Goal: Task Accomplishment & Management: Use online tool/utility

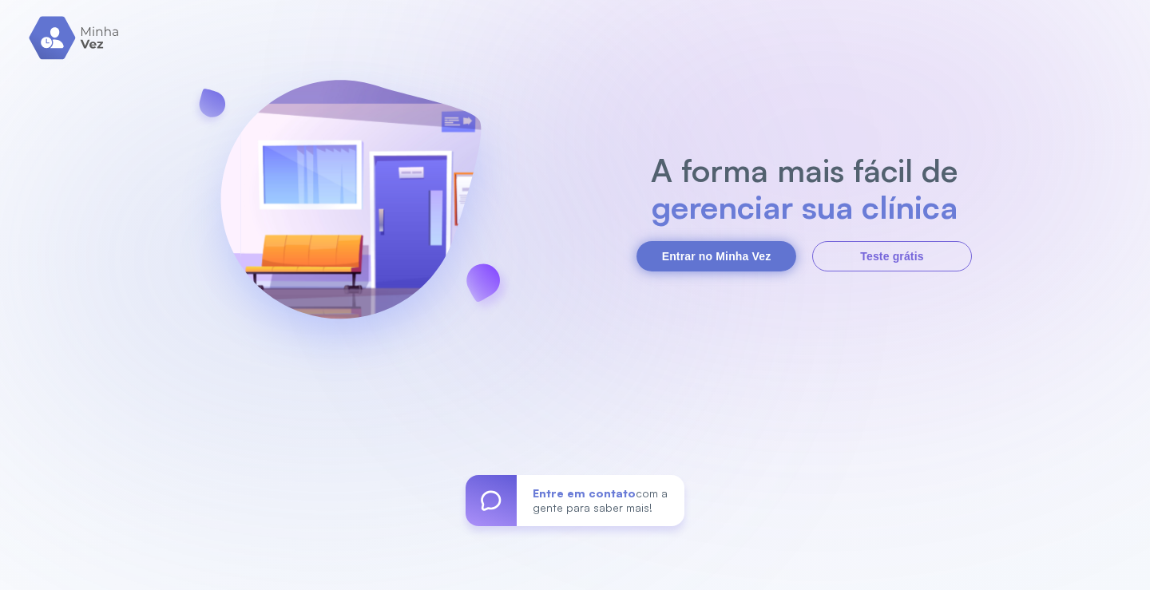
click at [701, 248] on button "Entrar no Minha Vez" at bounding box center [717, 256] width 160 height 30
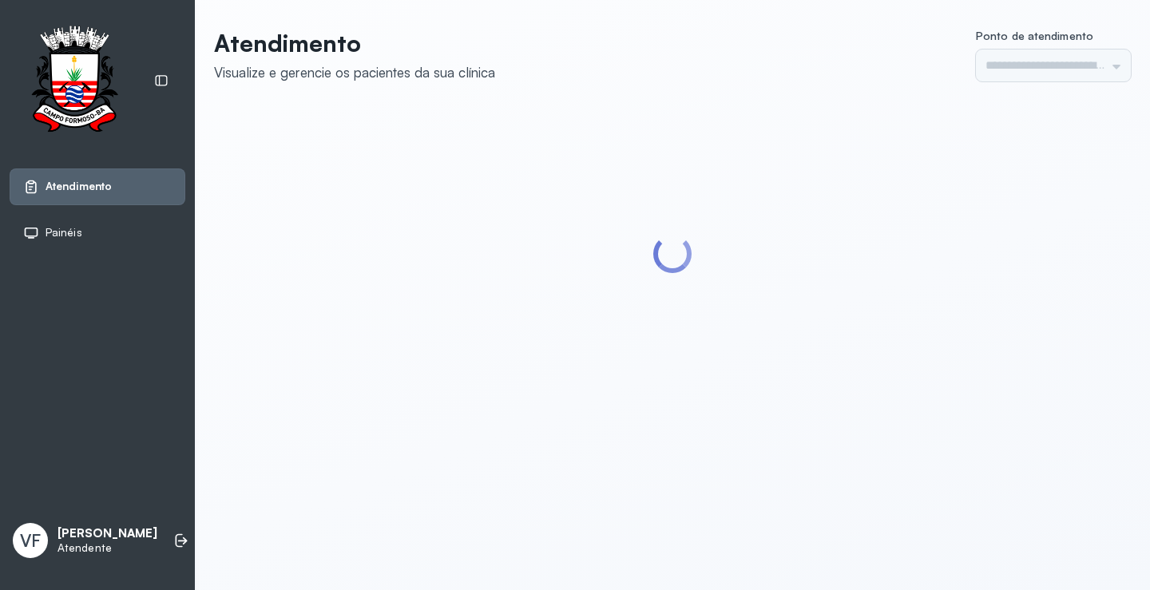
type input "*********"
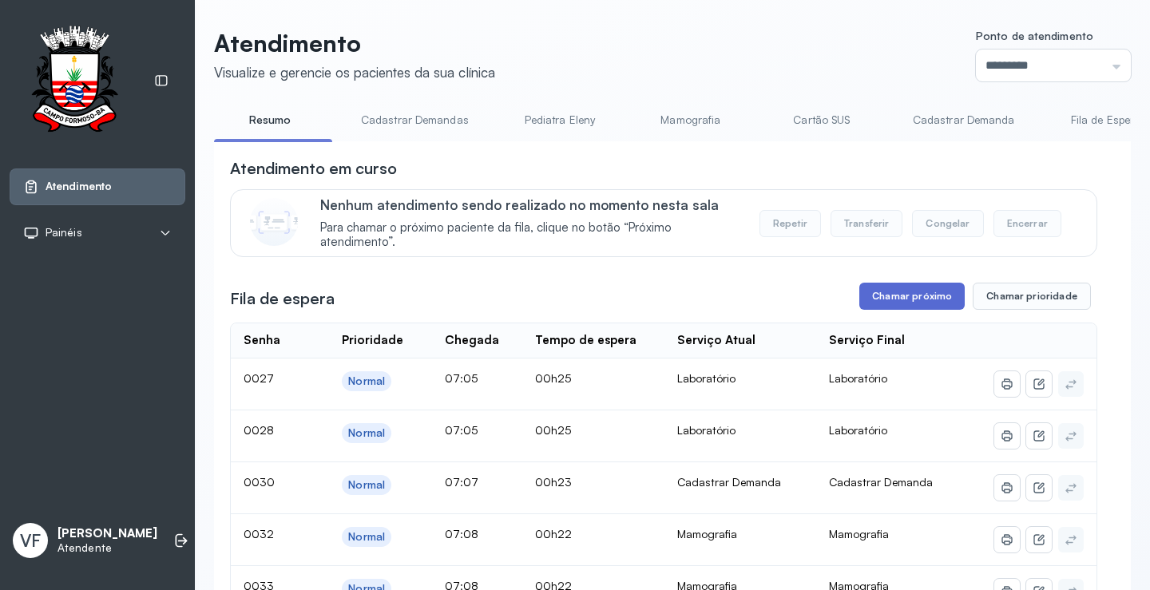
click at [893, 295] on button "Chamar próximo" at bounding box center [911, 296] width 105 height 27
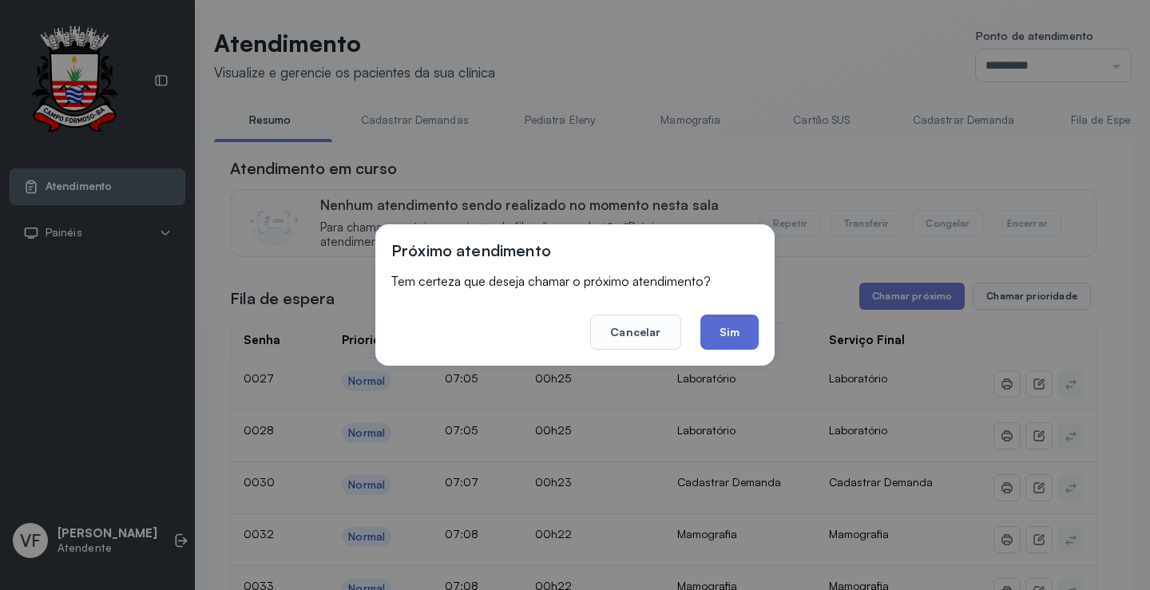
click at [721, 330] on button "Sim" at bounding box center [730, 332] width 58 height 35
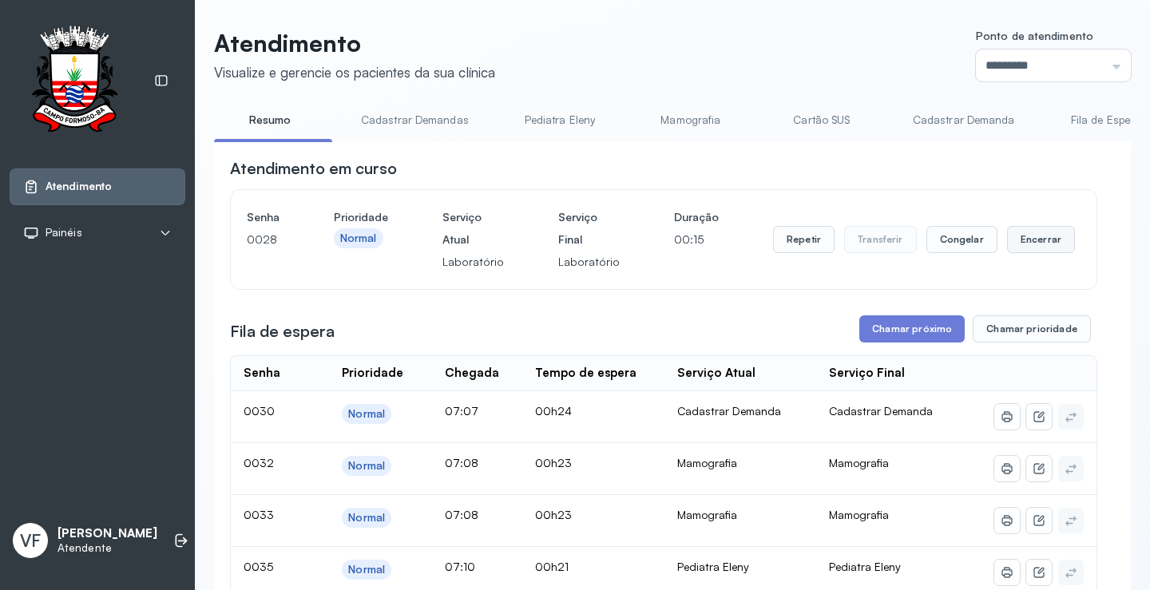
click at [1020, 239] on button "Encerrar" at bounding box center [1041, 239] width 68 height 27
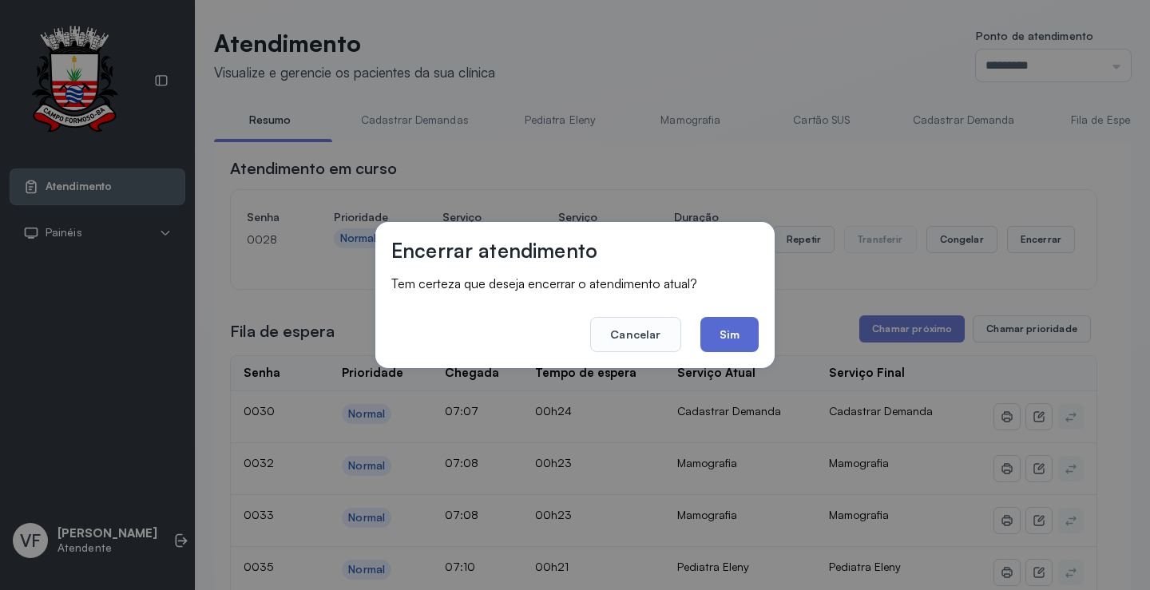
click at [732, 326] on button "Sim" at bounding box center [730, 334] width 58 height 35
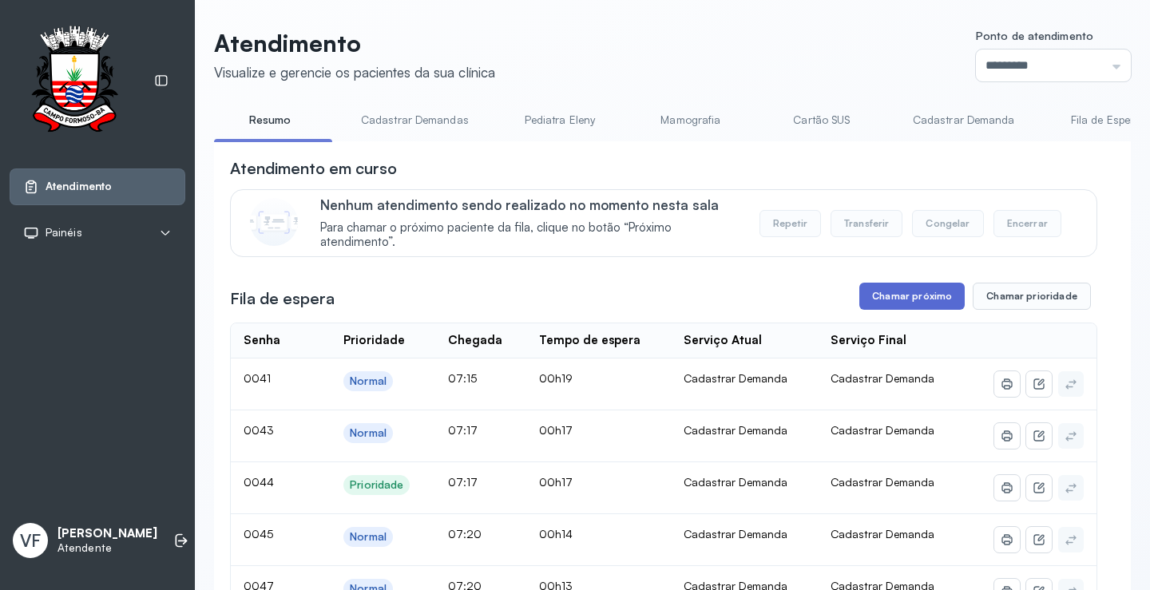
click at [916, 300] on button "Chamar próximo" at bounding box center [911, 296] width 105 height 27
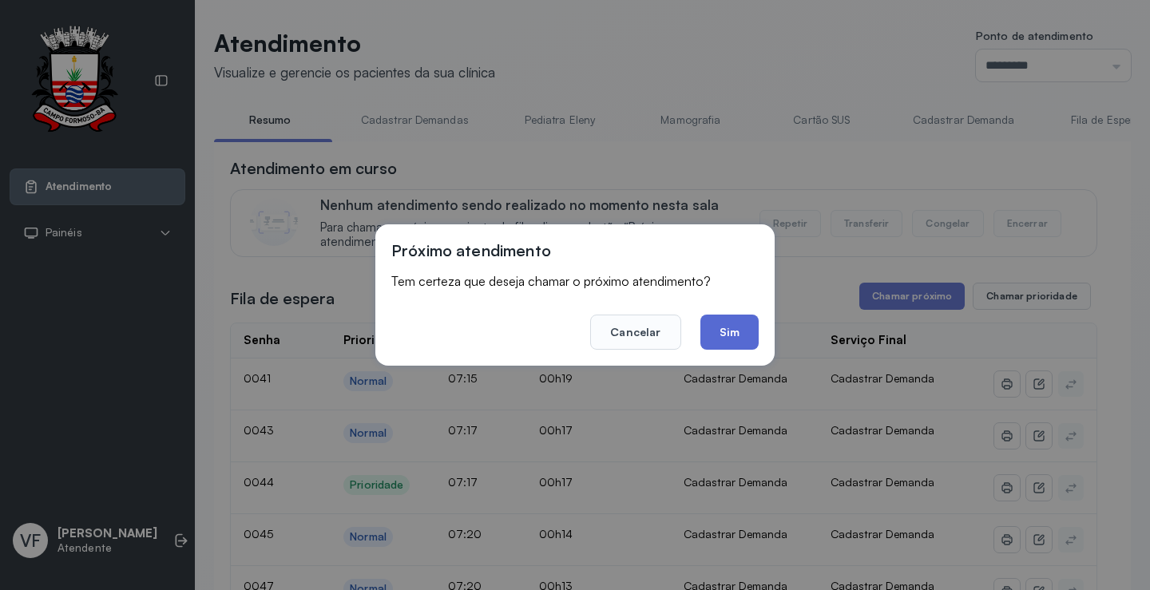
click at [740, 327] on button "Sim" at bounding box center [730, 332] width 58 height 35
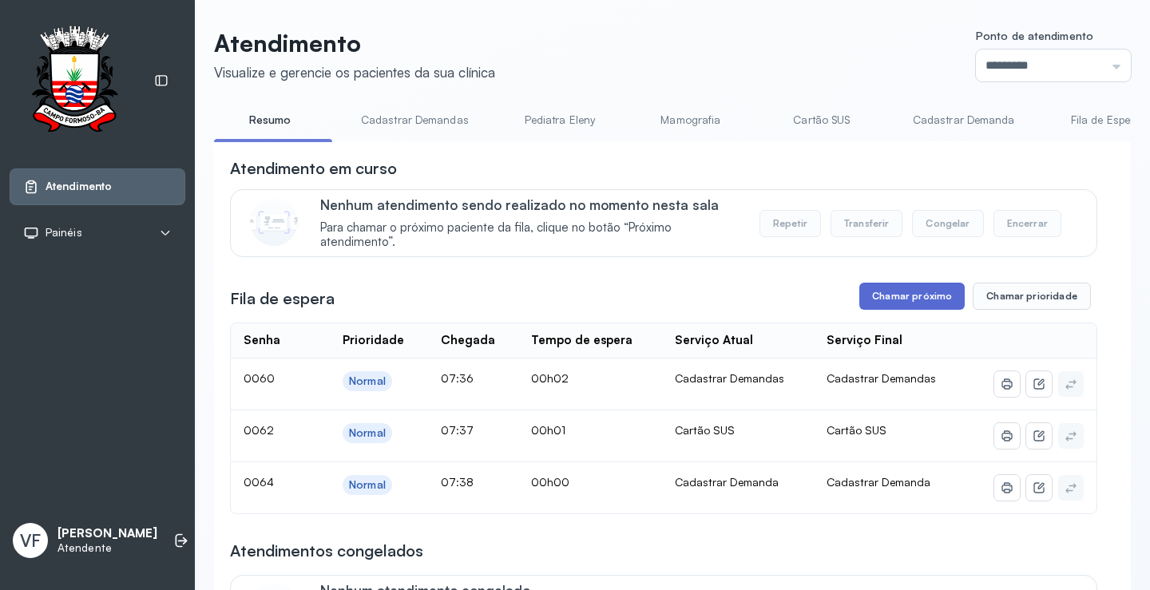
click at [906, 295] on button "Chamar próximo" at bounding box center [911, 296] width 105 height 27
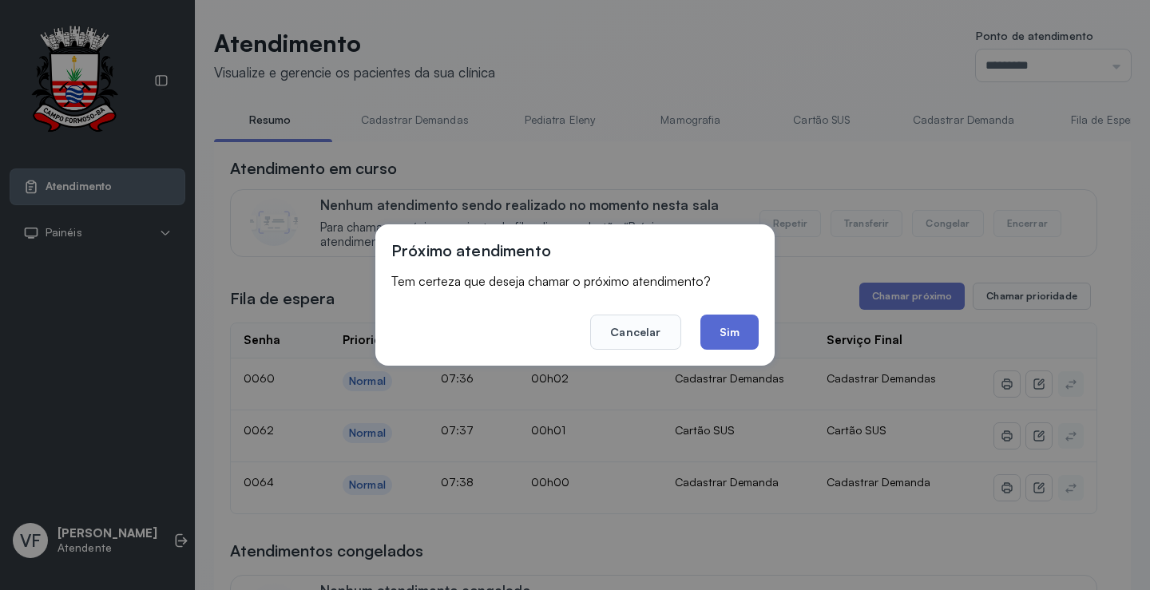
click at [736, 321] on button "Sim" at bounding box center [730, 332] width 58 height 35
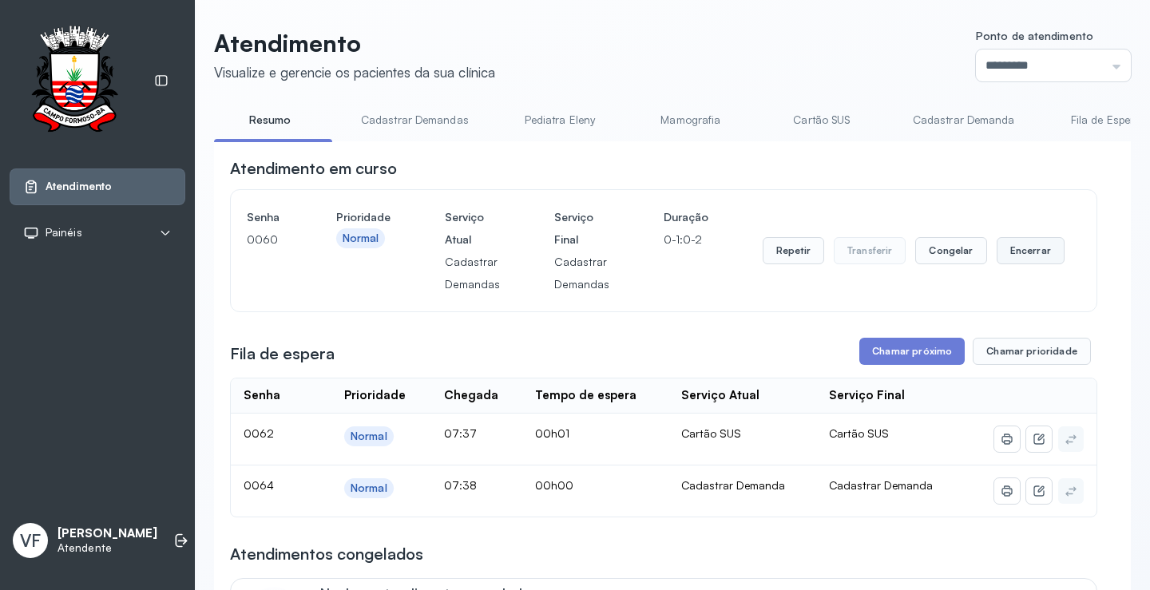
click at [1006, 248] on button "Encerrar" at bounding box center [1031, 250] width 68 height 27
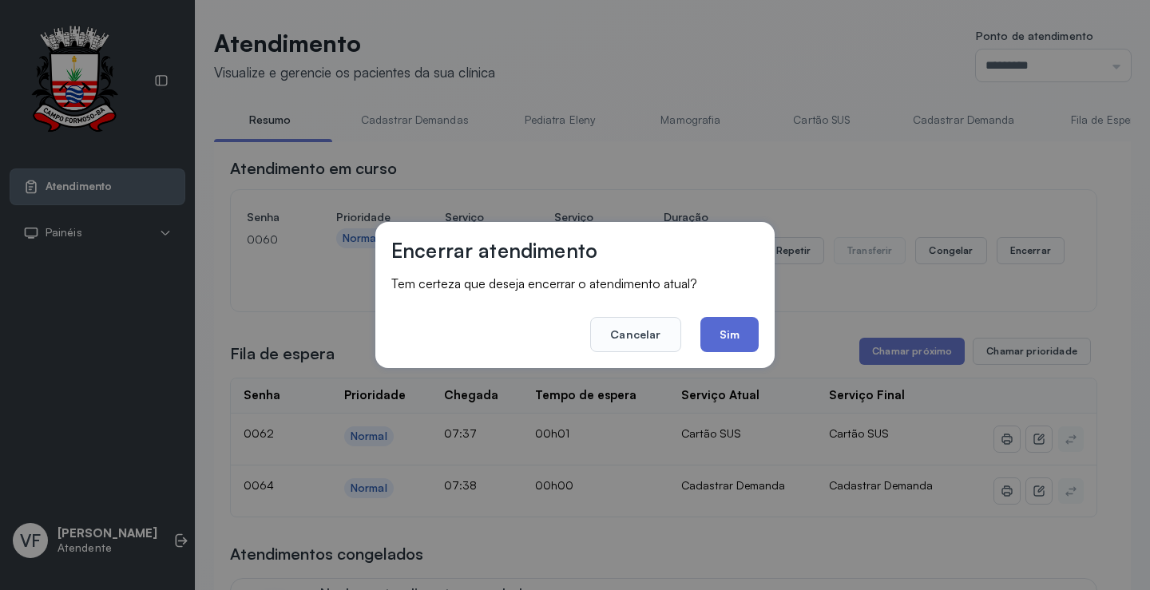
click at [742, 331] on button "Sim" at bounding box center [730, 334] width 58 height 35
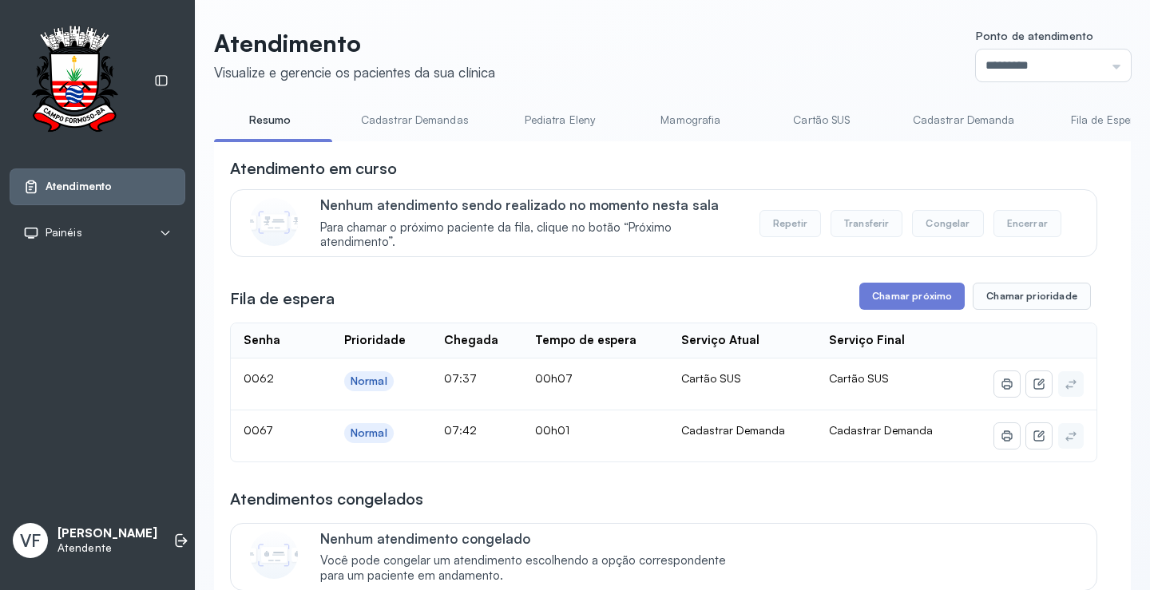
click at [933, 114] on link "Cadastrar Demanda" at bounding box center [964, 120] width 134 height 26
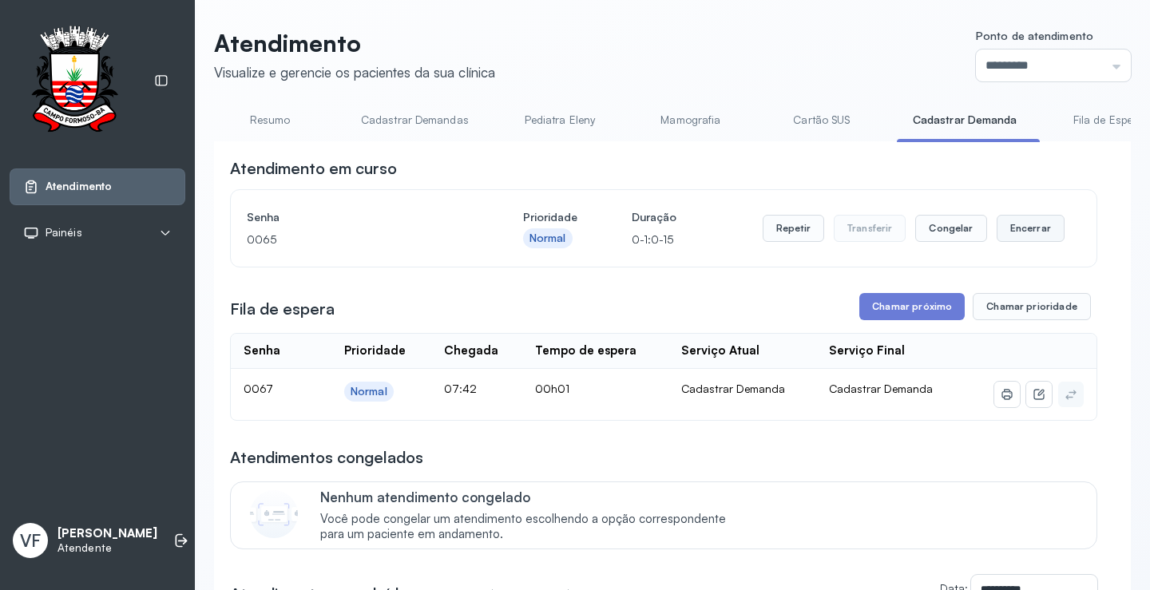
click at [1022, 228] on button "Encerrar" at bounding box center [1031, 228] width 68 height 27
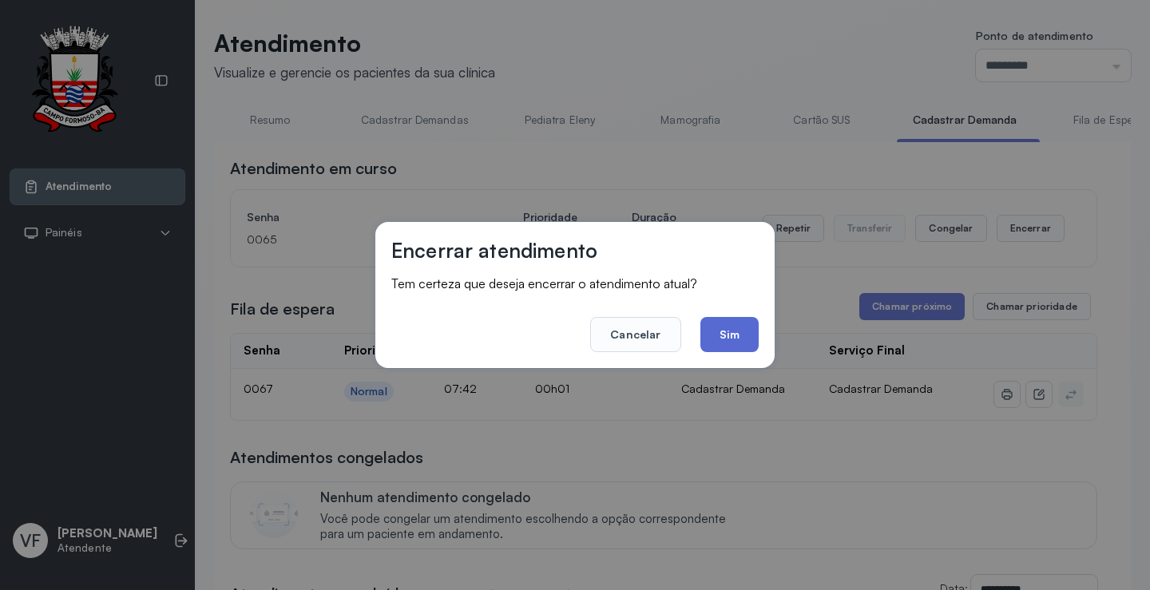
click at [728, 333] on button "Sim" at bounding box center [730, 334] width 58 height 35
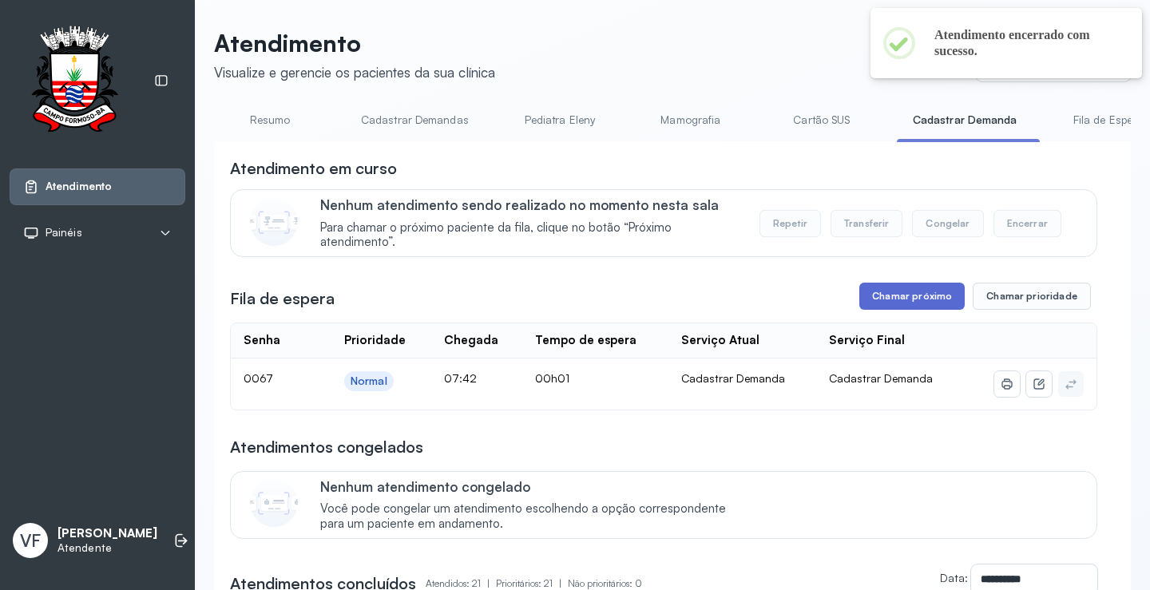
click at [905, 305] on button "Chamar próximo" at bounding box center [911, 296] width 105 height 27
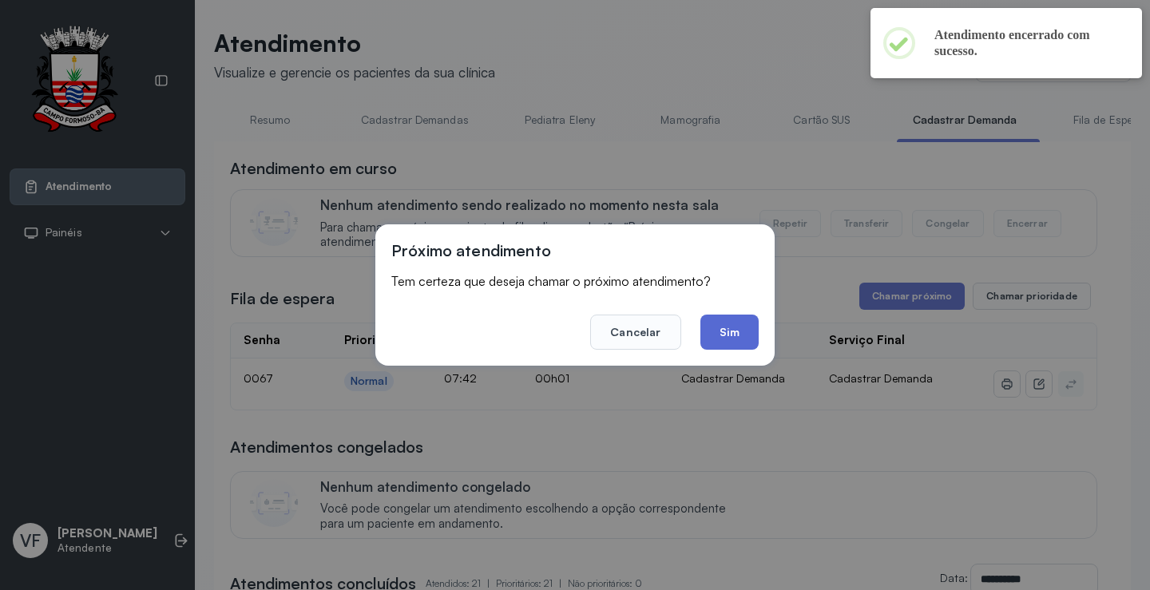
click at [740, 342] on button "Sim" at bounding box center [730, 332] width 58 height 35
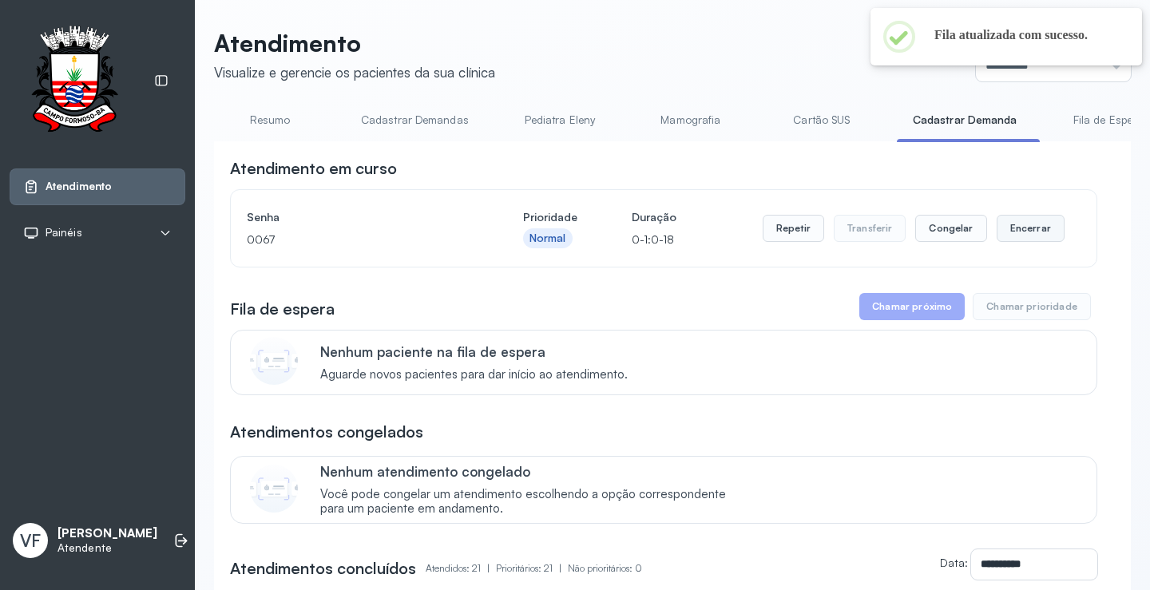
click at [1017, 229] on button "Encerrar" at bounding box center [1031, 228] width 68 height 27
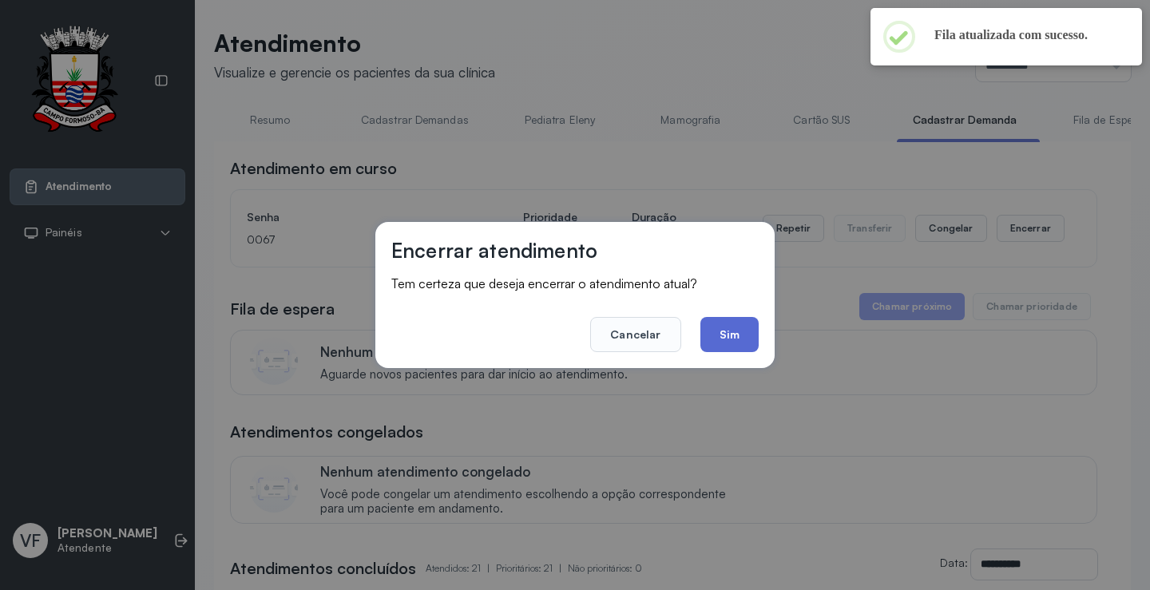
click at [730, 335] on button "Sim" at bounding box center [730, 334] width 58 height 35
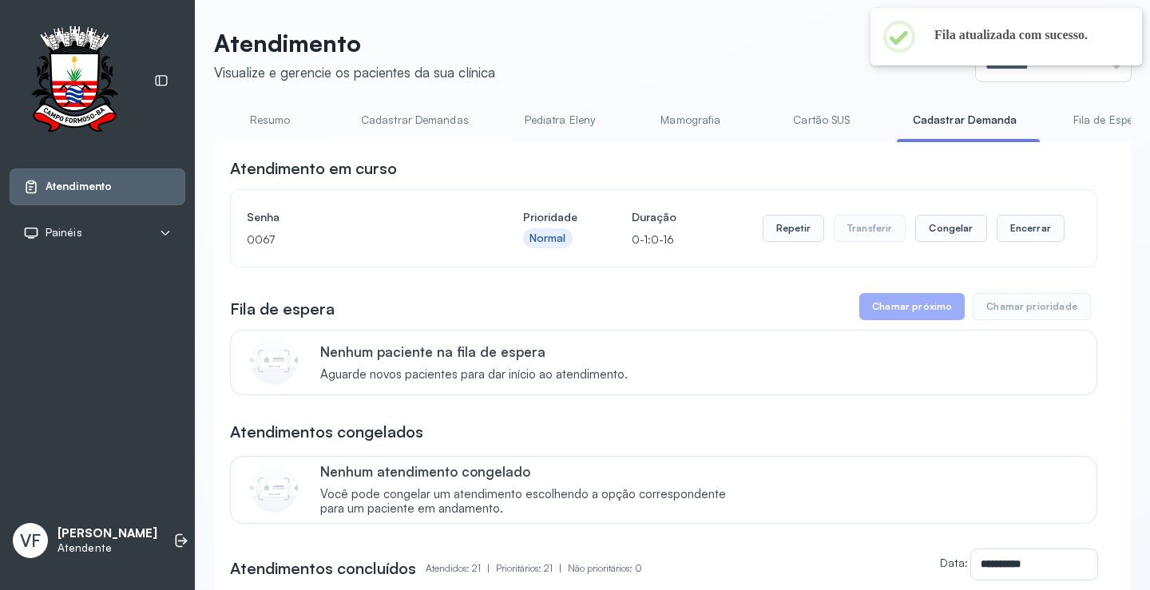
click at [273, 118] on link "Resumo" at bounding box center [270, 120] width 112 height 26
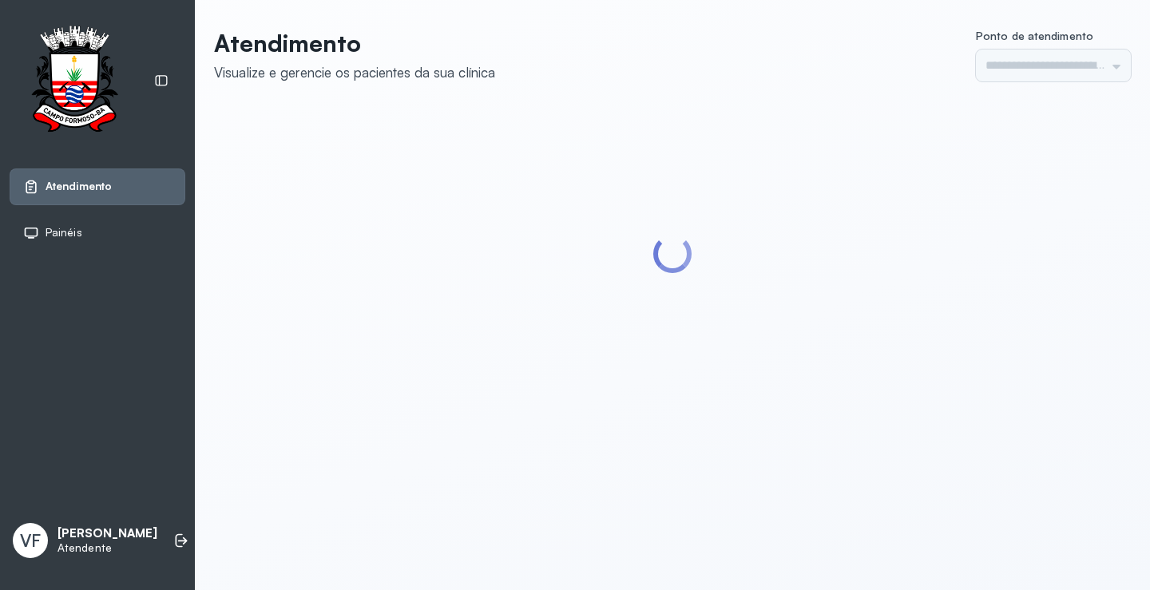
type input "*********"
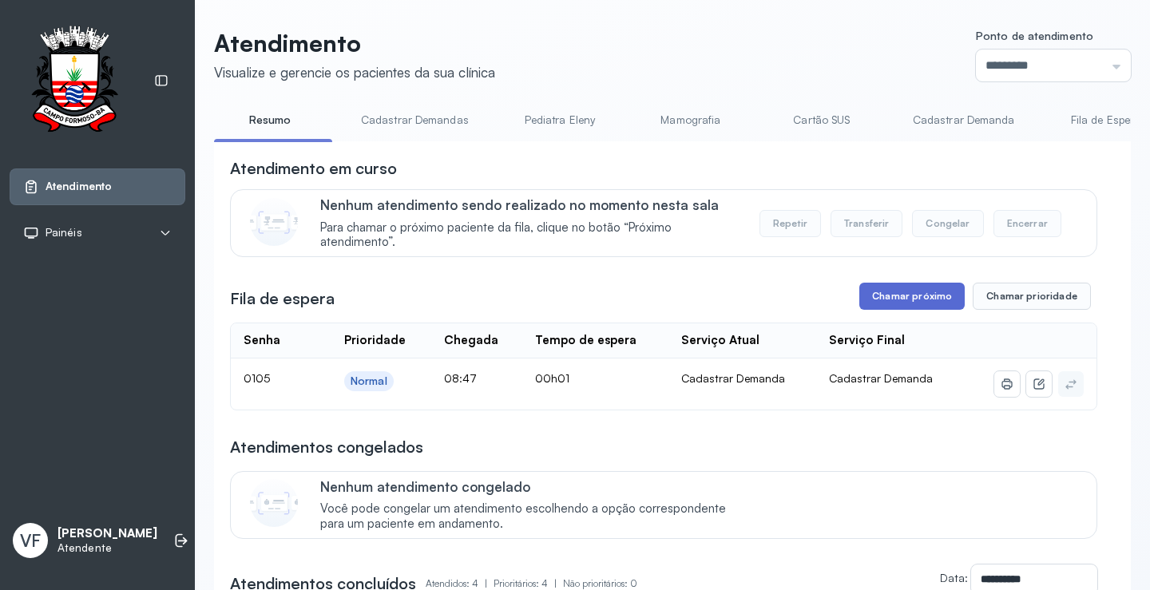
click at [887, 292] on button "Chamar próximo" at bounding box center [911, 296] width 105 height 27
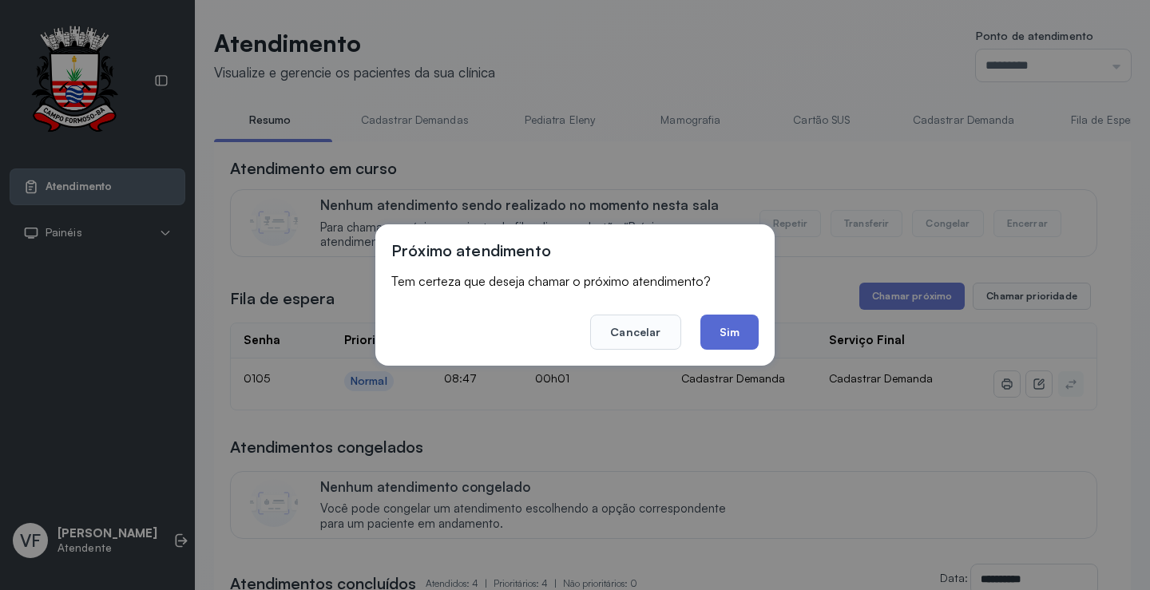
click at [734, 324] on button "Sim" at bounding box center [730, 332] width 58 height 35
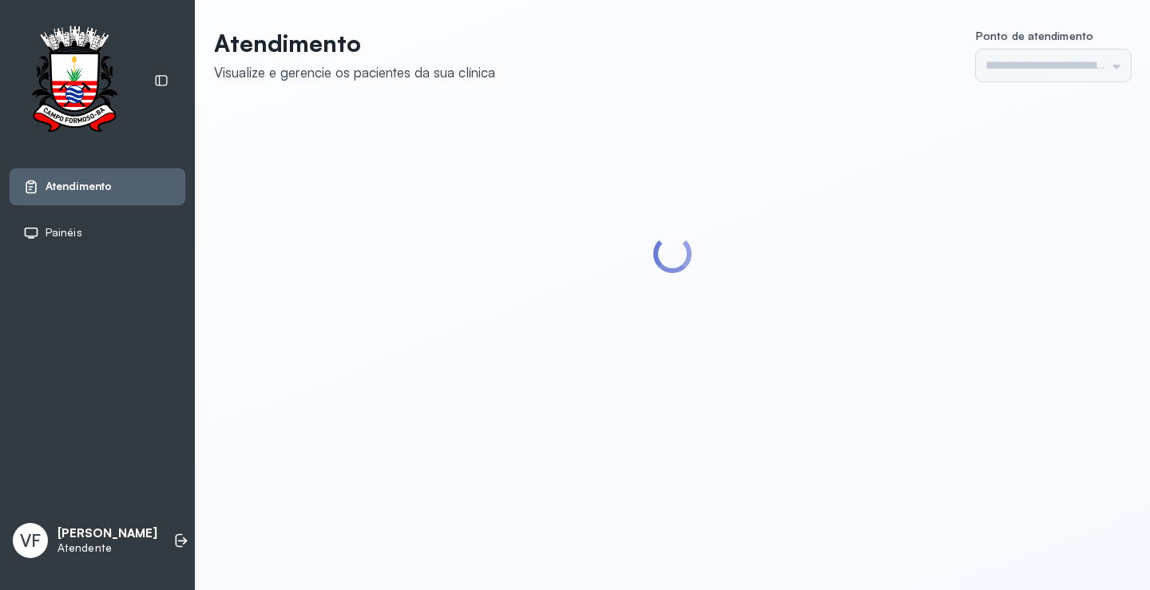
type input "*********"
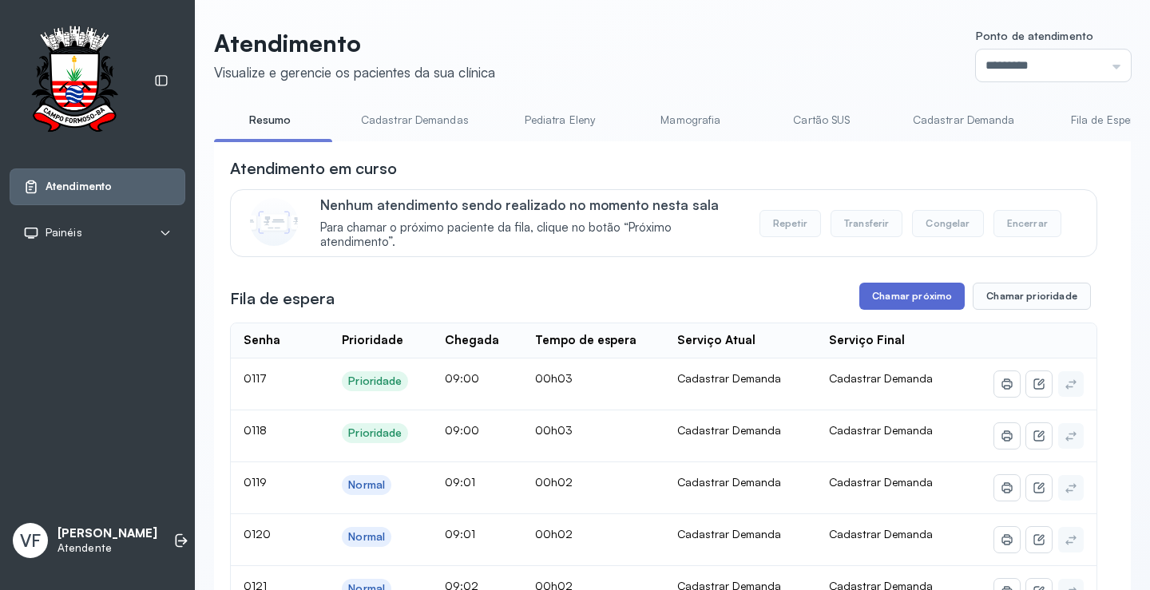
click at [901, 300] on button "Chamar próximo" at bounding box center [911, 296] width 105 height 27
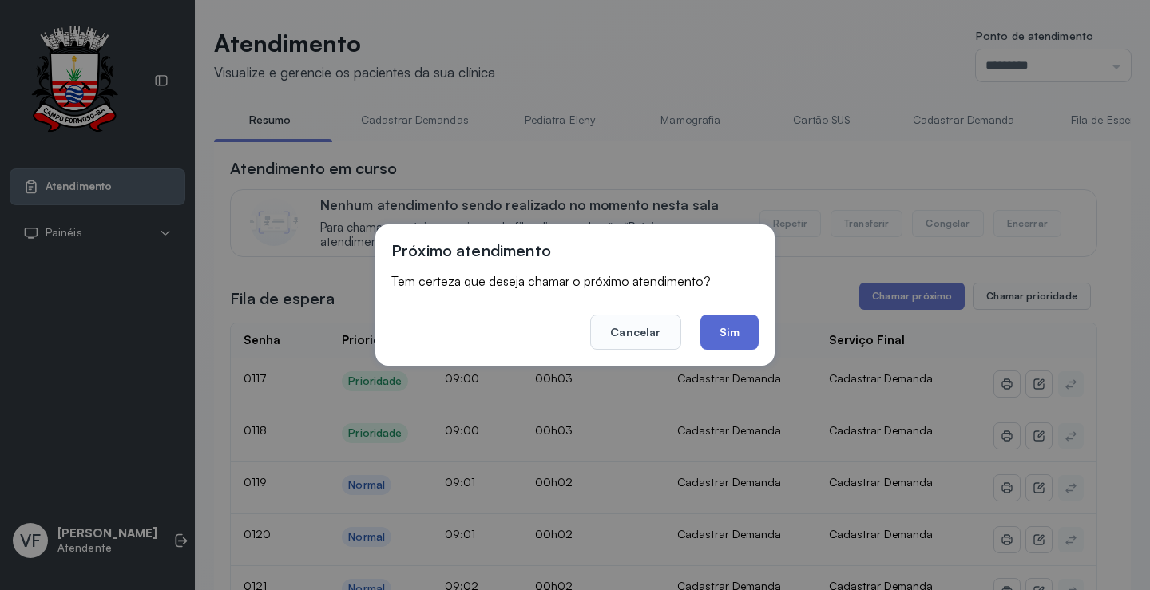
click at [740, 329] on button "Sim" at bounding box center [730, 332] width 58 height 35
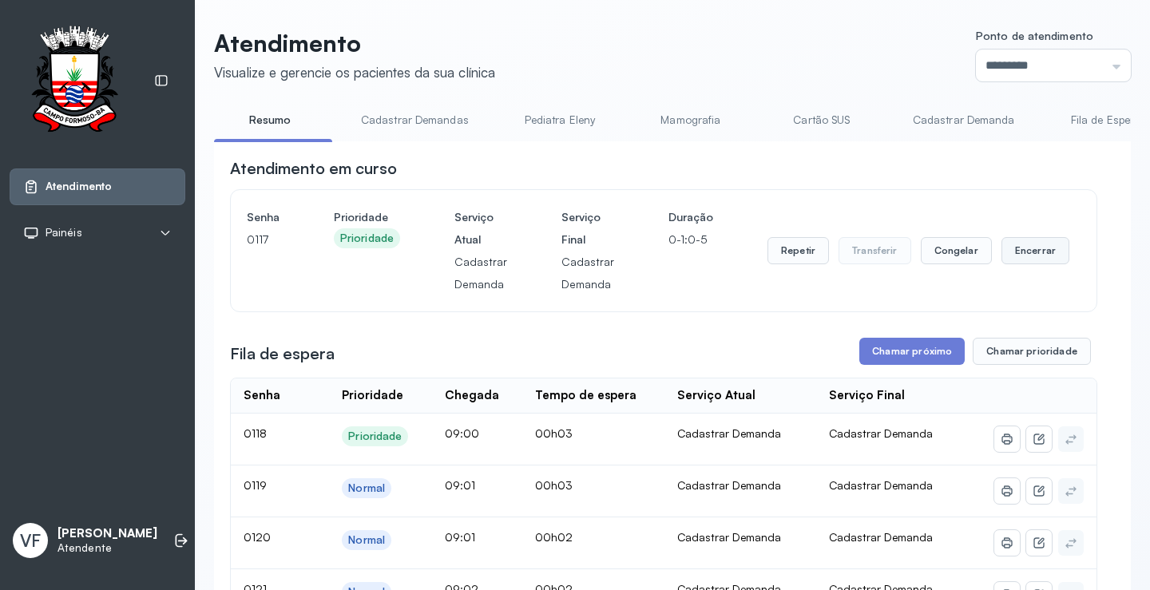
click at [1014, 249] on button "Encerrar" at bounding box center [1036, 250] width 68 height 27
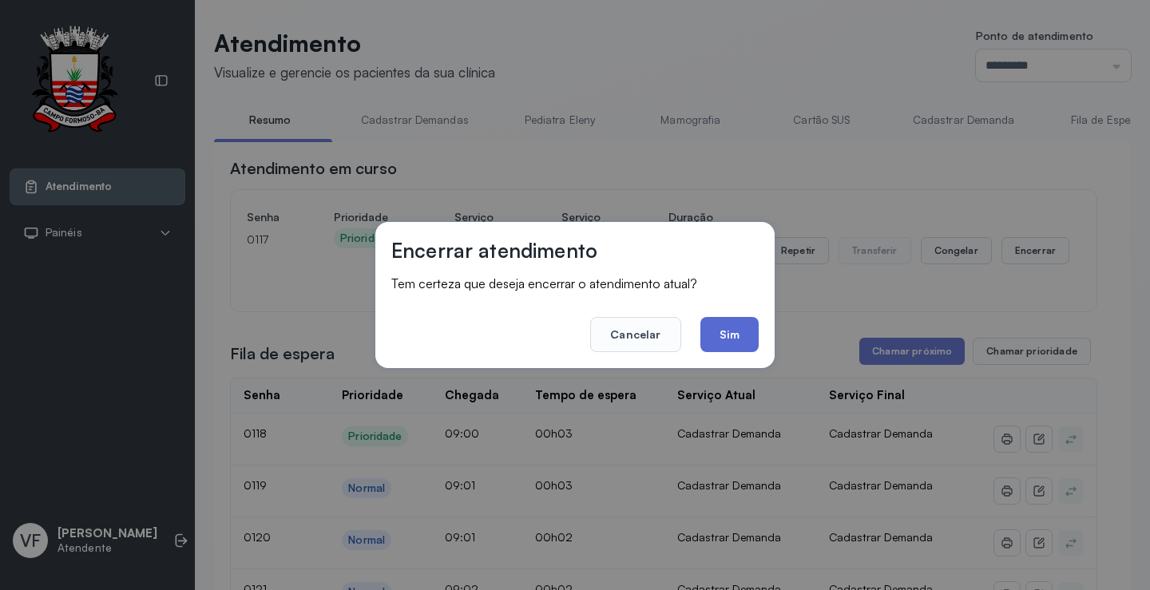
click at [719, 331] on button "Sim" at bounding box center [730, 334] width 58 height 35
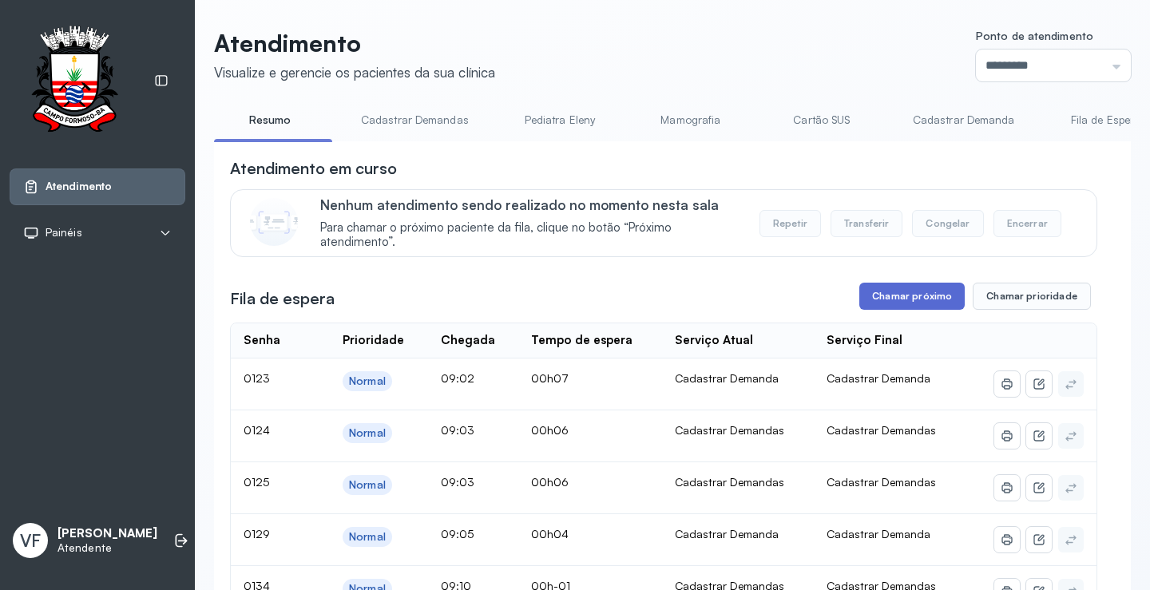
click at [899, 296] on button "Chamar próximo" at bounding box center [911, 296] width 105 height 27
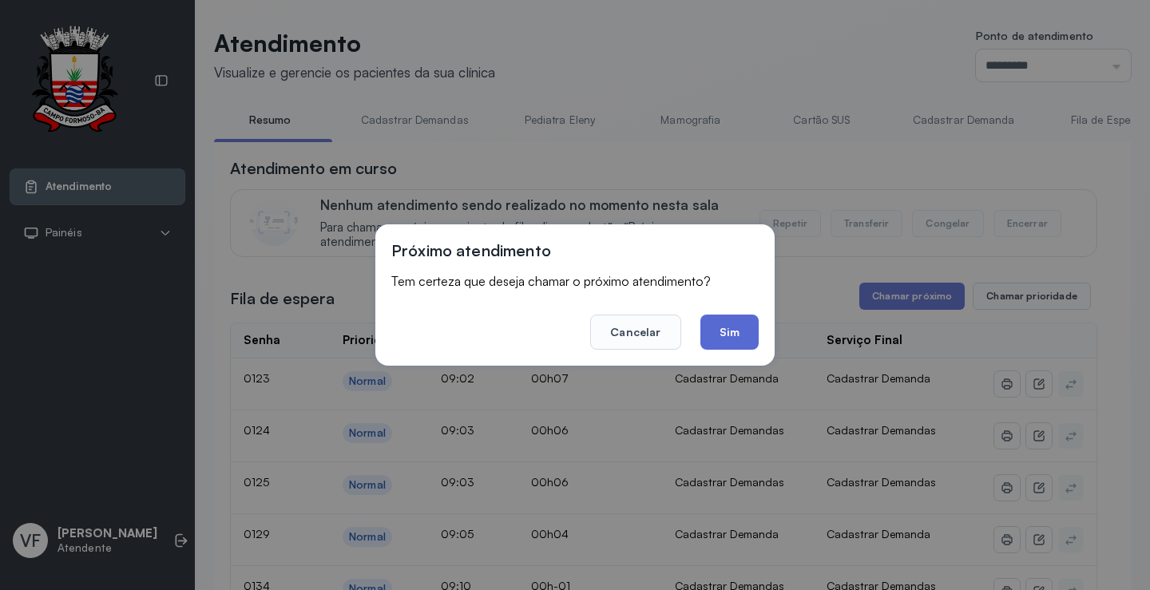
click at [730, 334] on button "Sim" at bounding box center [730, 332] width 58 height 35
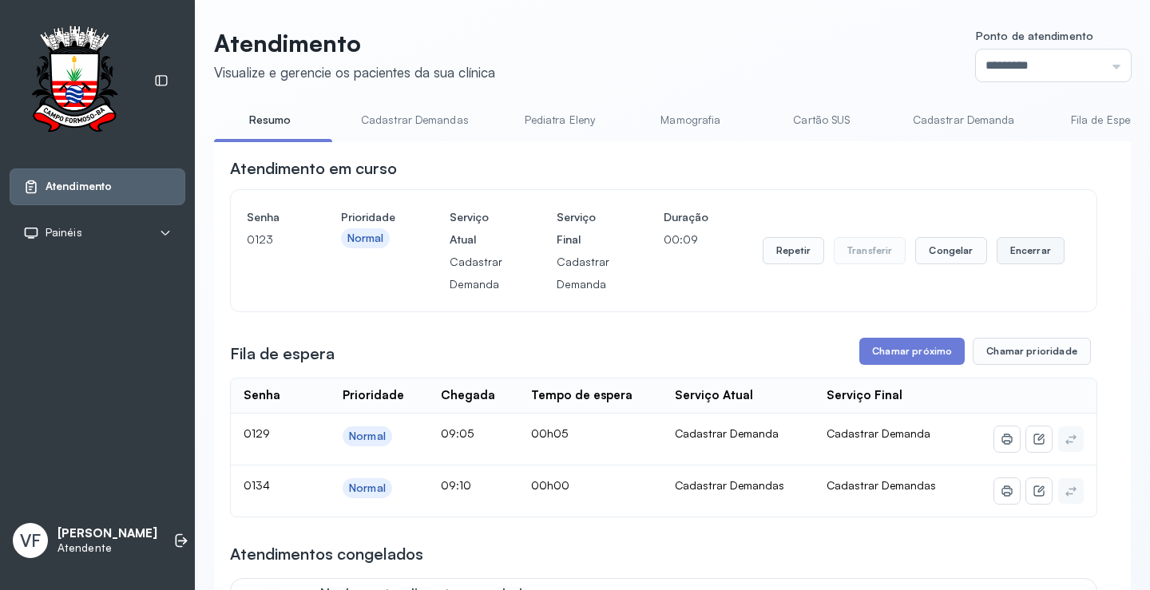
click at [1008, 244] on button "Encerrar" at bounding box center [1031, 250] width 68 height 27
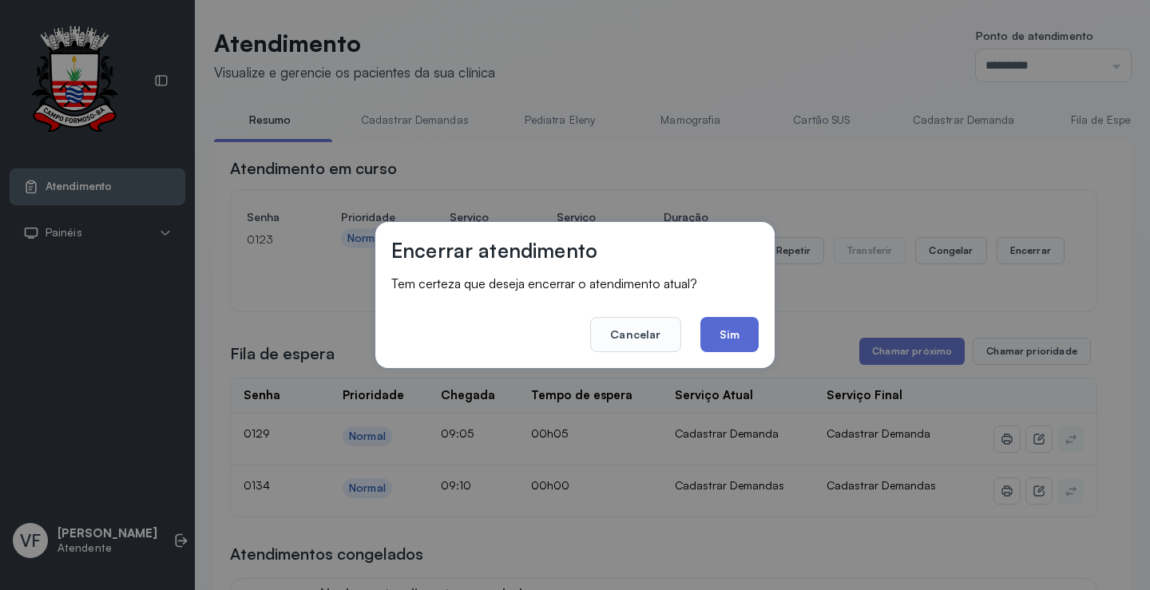
click at [733, 335] on button "Sim" at bounding box center [730, 334] width 58 height 35
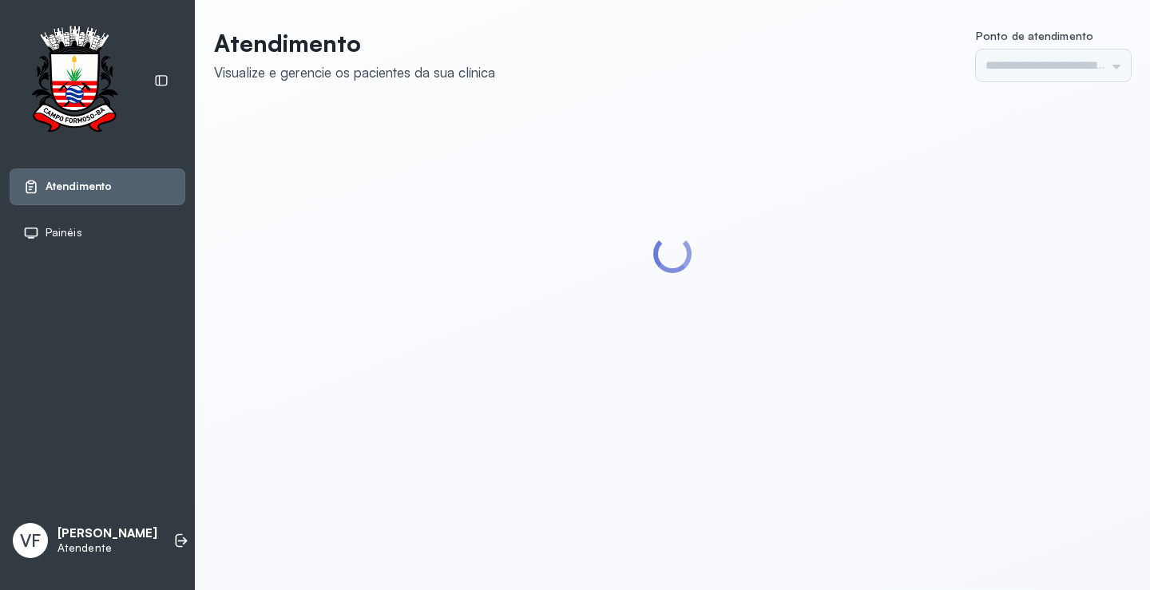
type input "*********"
